Goal: Information Seeking & Learning: Learn about a topic

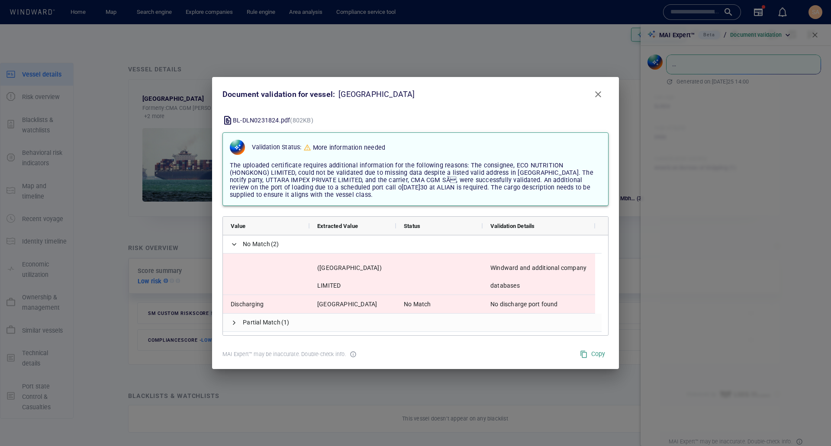
scroll to position [27, 0]
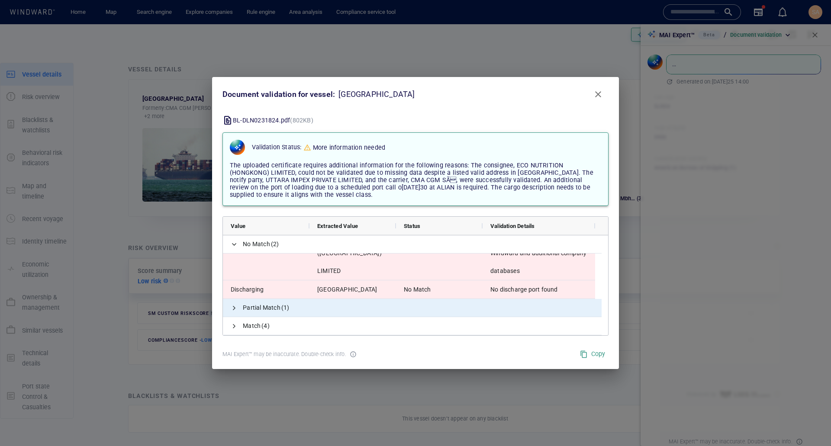
click at [228, 308] on span "Partial Match (1)" at bounding box center [412, 308] width 379 height 18
click at [235, 310] on span at bounding box center [234, 308] width 7 height 7
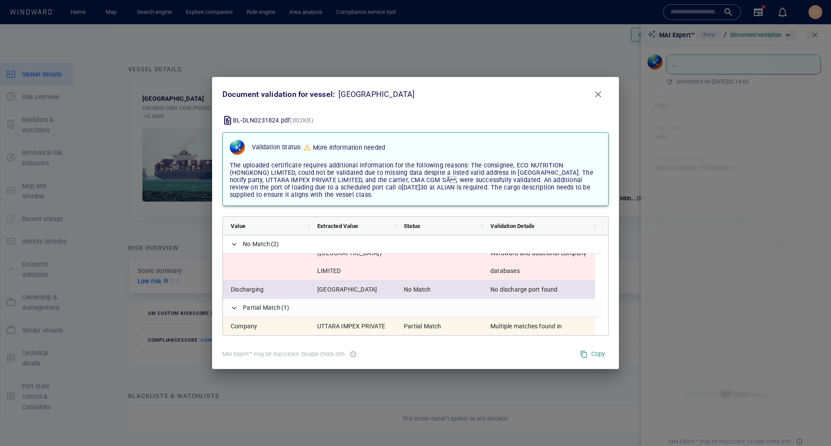
scroll to position [81, 0]
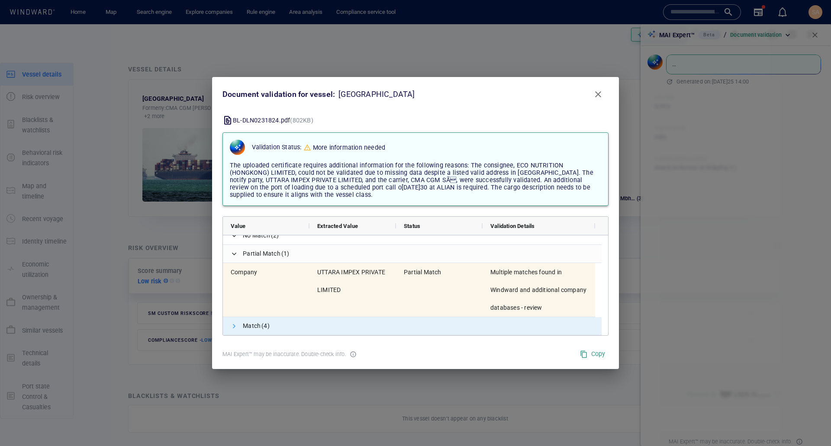
click at [231, 328] on span at bounding box center [234, 326] width 7 height 7
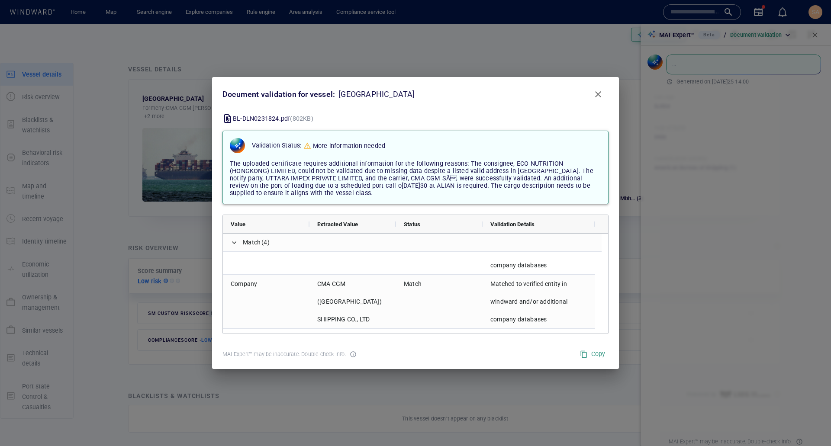
scroll to position [186, 0]
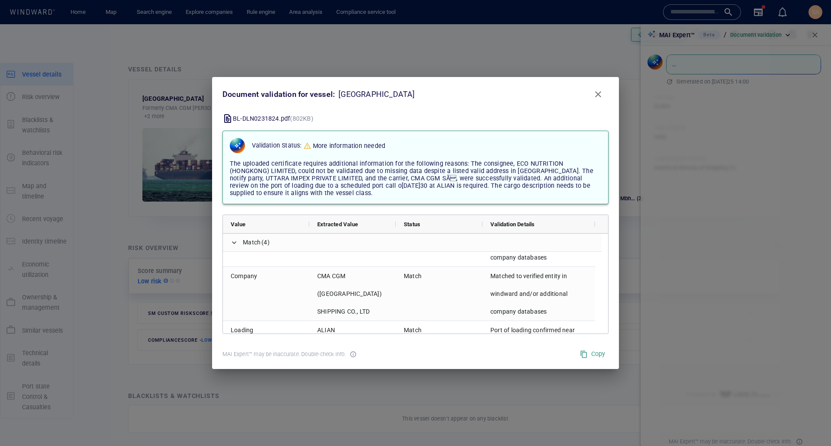
click at [598, 95] on span "Close" at bounding box center [598, 94] width 10 height 10
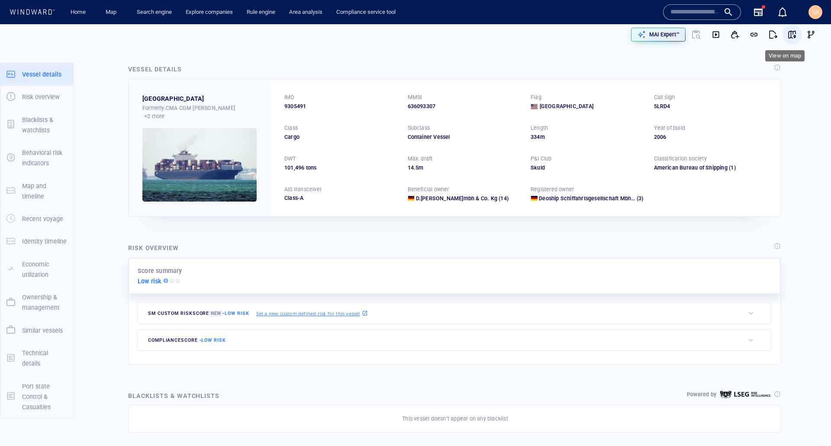
click at [787, 35] on span "button" at bounding box center [791, 34] width 9 height 9
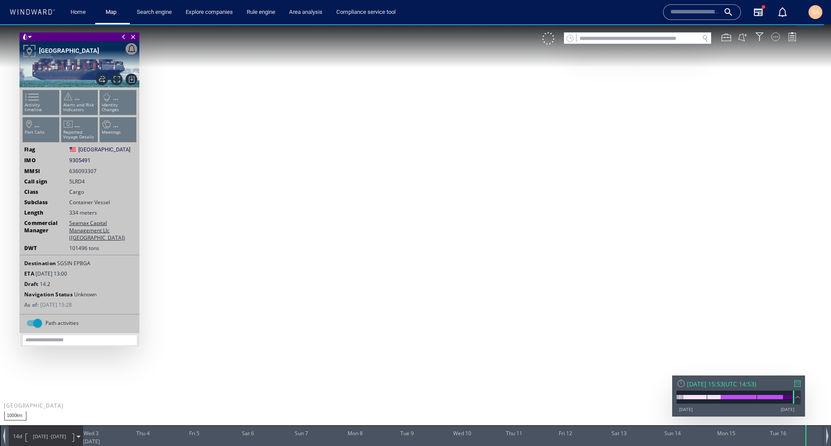
click at [775, 36] on div at bounding box center [775, 36] width 9 height 9
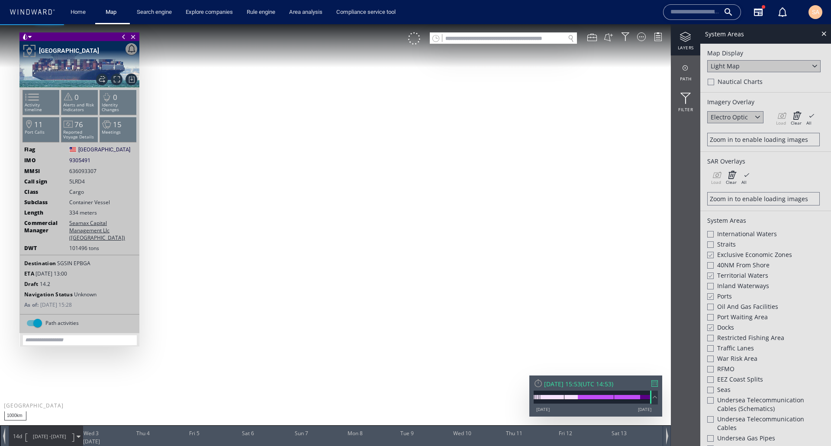
click at [712, 275] on div at bounding box center [710, 275] width 6 height 7
click at [711, 255] on div at bounding box center [710, 254] width 6 height 7
click at [823, 32] on div at bounding box center [824, 34] width 10 height 10
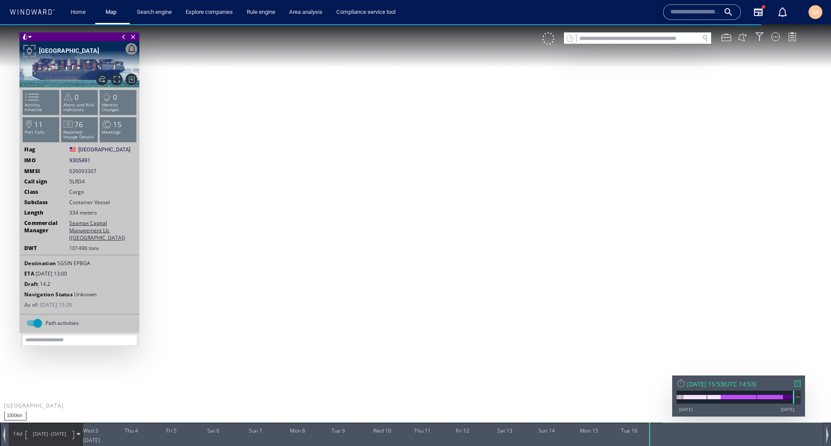
click at [795, 381] on div at bounding box center [797, 383] width 6 height 6
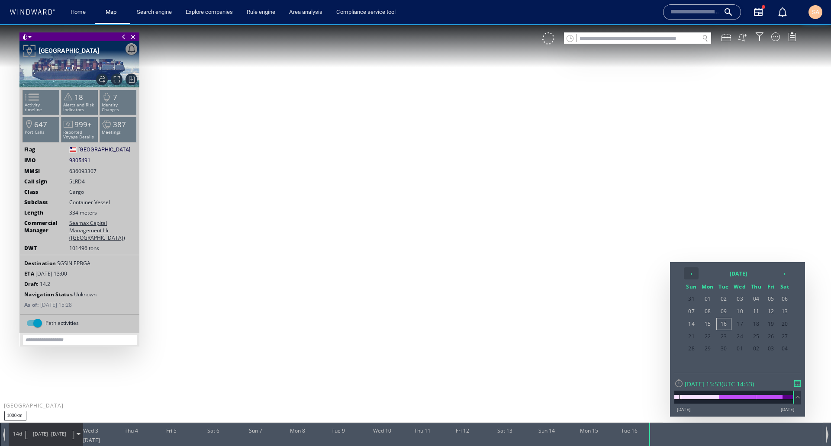
click at [689, 274] on th "‹" at bounding box center [691, 273] width 15 height 12
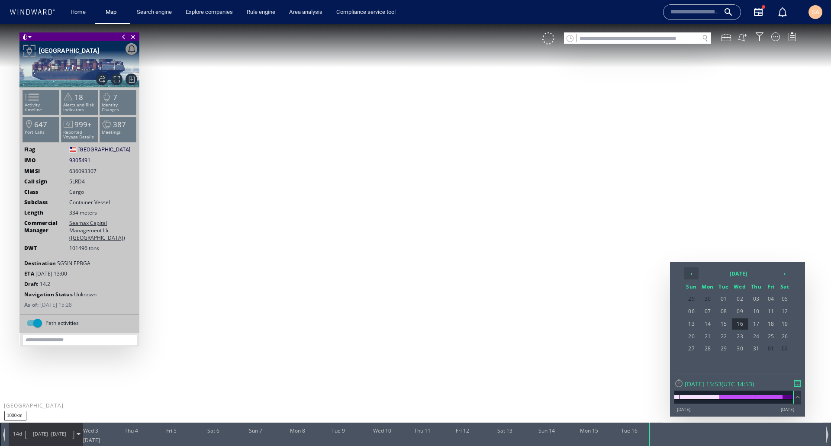
click at [689, 274] on th "‹" at bounding box center [691, 273] width 15 height 12
click at [722, 298] on span "01" at bounding box center [724, 298] width 14 height 11
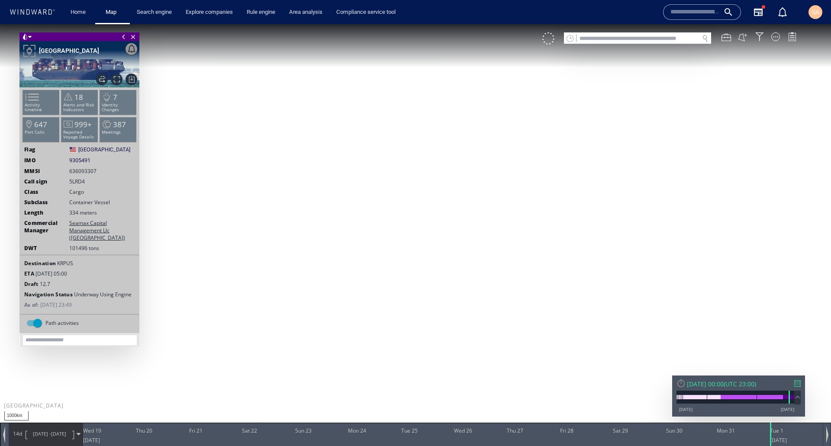
drag, startPoint x: 404, startPoint y: 290, endPoint x: 466, endPoint y: 331, distance: 74.4
click at [466, 331] on canvas "Map" at bounding box center [415, 230] width 831 height 413
drag, startPoint x: 770, startPoint y: 434, endPoint x: 392, endPoint y: 433, distance: 377.7
click at [392, 433] on div at bounding box center [394, 434] width 9 height 23
drag, startPoint x: 446, startPoint y: 225, endPoint x: 398, endPoint y: 257, distance: 57.6
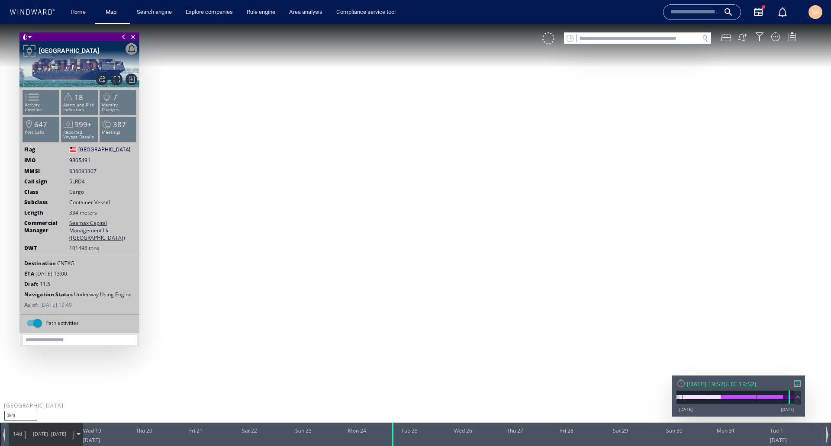
click at [398, 257] on canvas "Map" at bounding box center [415, 230] width 831 height 413
drag, startPoint x: 427, startPoint y: 431, endPoint x: 652, endPoint y: 420, distance: 226.2
drag, startPoint x: 547, startPoint y: 438, endPoint x: 146, endPoint y: 435, distance: 401.1
click at [144, 434] on div at bounding box center [148, 434] width 9 height 23
drag, startPoint x: 122, startPoint y: 439, endPoint x: 108, endPoint y: 438, distance: 14.7
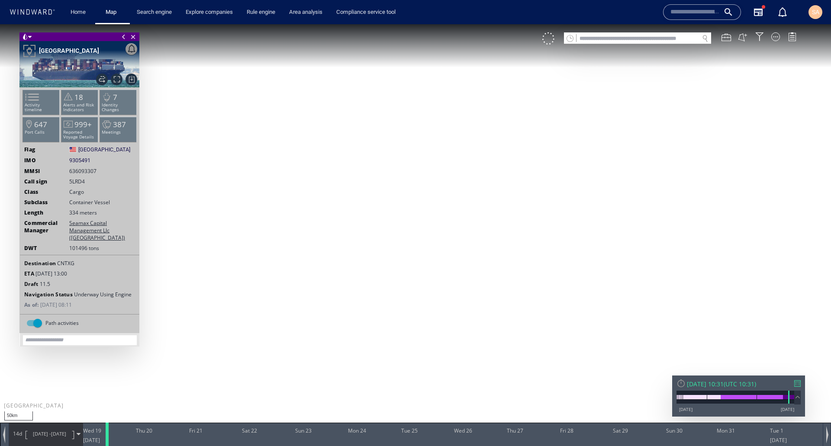
click at [108, 438] on div at bounding box center [108, 434] width 9 height 23
drag, startPoint x: 202, startPoint y: 376, endPoint x: 338, endPoint y: 251, distance: 185.3
click at [338, 251] on canvas "Map" at bounding box center [415, 230] width 831 height 413
drag, startPoint x: 366, startPoint y: 283, endPoint x: 353, endPoint y: 329, distance: 47.7
click at [353, 329] on canvas "Map" at bounding box center [415, 230] width 831 height 413
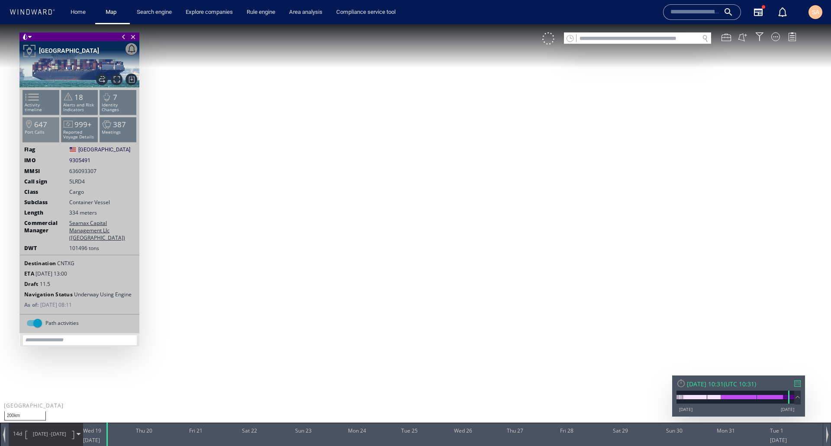
click at [38, 131] on p "Port Calls" at bounding box center [41, 132] width 37 height 5
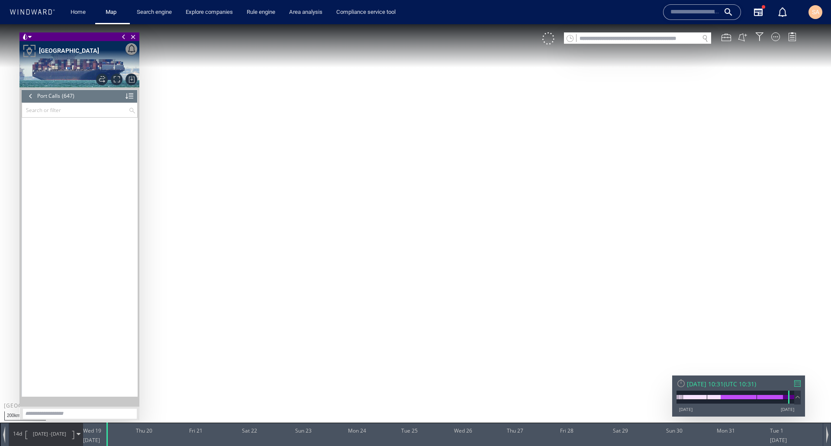
scroll to position [14588, 0]
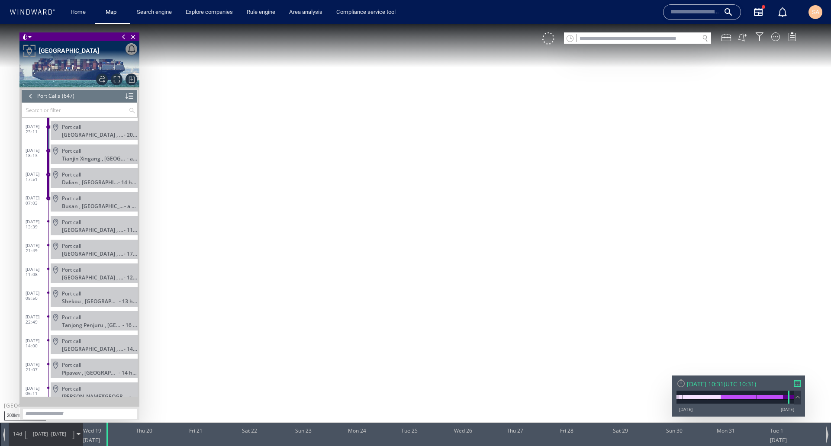
click at [106, 173] on div "Port call" at bounding box center [98, 174] width 72 height 6
drag, startPoint x: 356, startPoint y: 176, endPoint x: 263, endPoint y: 375, distance: 219.5
click at [269, 357] on canvas "Map" at bounding box center [415, 230] width 831 height 413
drag, startPoint x: 355, startPoint y: 180, endPoint x: 302, endPoint y: 301, distance: 132.1
click at [303, 299] on canvas "Map" at bounding box center [415, 230] width 831 height 413
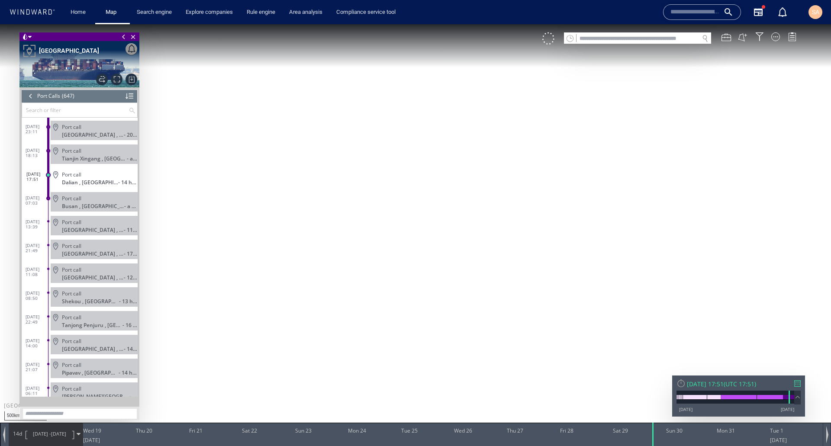
drag, startPoint x: 577, startPoint y: 236, endPoint x: 543, endPoint y: 290, distance: 63.2
click at [543, 290] on canvas "Map" at bounding box center [415, 230] width 831 height 413
drag, startPoint x: 508, startPoint y: 106, endPoint x: 527, endPoint y: 281, distance: 176.3
click at [527, 280] on canvas "Map" at bounding box center [415, 230] width 831 height 413
drag, startPoint x: 491, startPoint y: 293, endPoint x: 490, endPoint y: 180, distance: 113.4
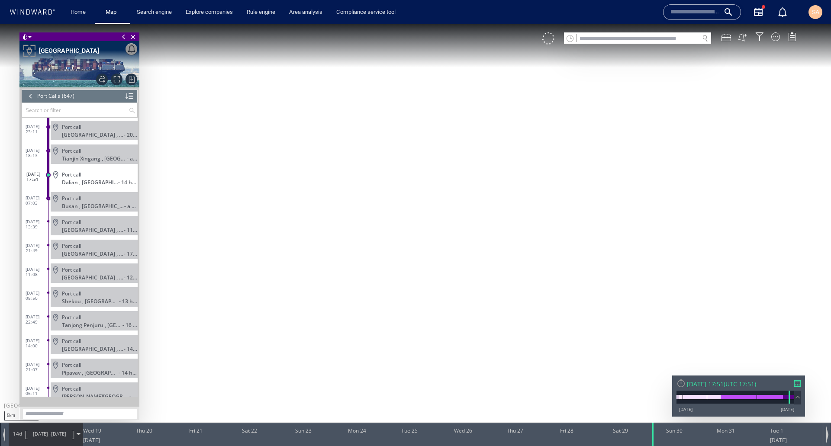
click at [490, 180] on canvas "Map" at bounding box center [415, 230] width 831 height 413
drag, startPoint x: 433, startPoint y: 182, endPoint x: 558, endPoint y: 319, distance: 185.0
click at [517, 201] on canvas "Map" at bounding box center [415, 230] width 831 height 413
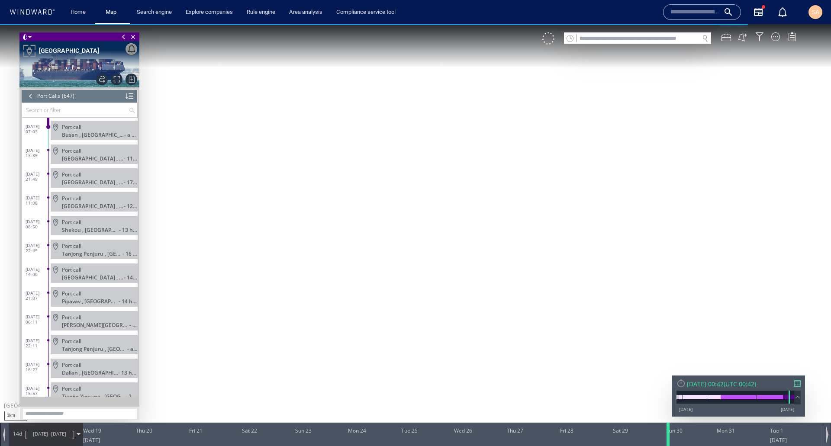
drag, startPoint x: 652, startPoint y: 431, endPoint x: 668, endPoint y: 433, distance: 15.3
click at [668, 433] on div at bounding box center [669, 434] width 9 height 23
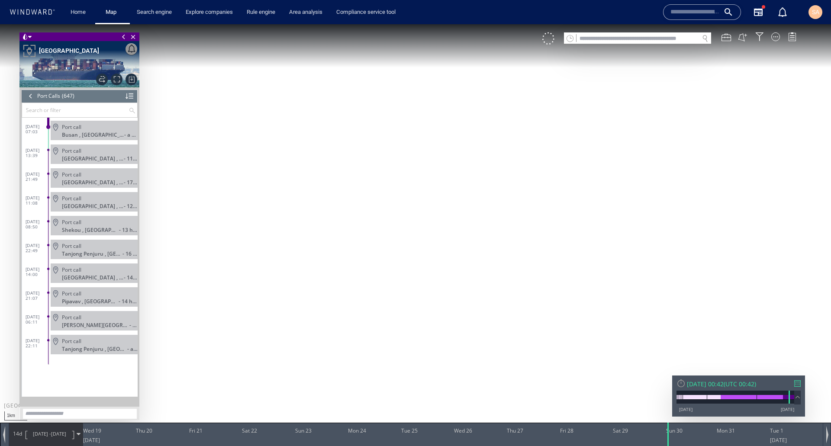
scroll to position [14529, 0]
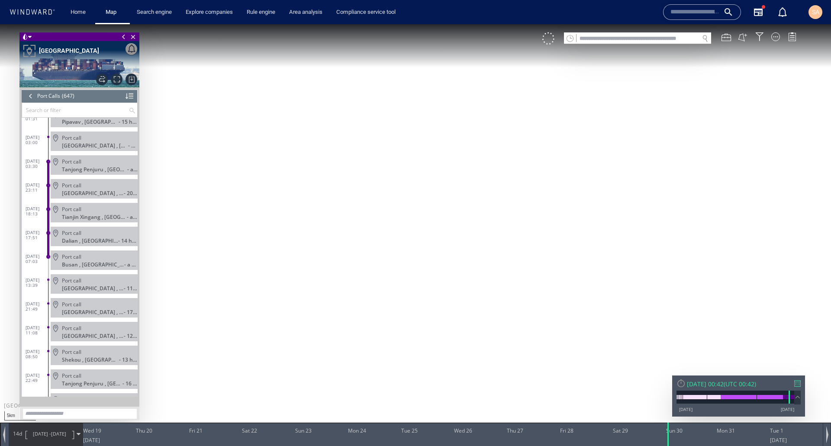
drag, startPoint x: 299, startPoint y: 325, endPoint x: 393, endPoint y: 300, distance: 97.4
click at [393, 300] on canvas "Map" at bounding box center [415, 230] width 831 height 413
drag, startPoint x: 419, startPoint y: 348, endPoint x: 468, endPoint y: 335, distance: 51.0
click at [468, 335] on canvas "Map" at bounding box center [415, 230] width 831 height 413
